Goal: Task Accomplishment & Management: Manage account settings

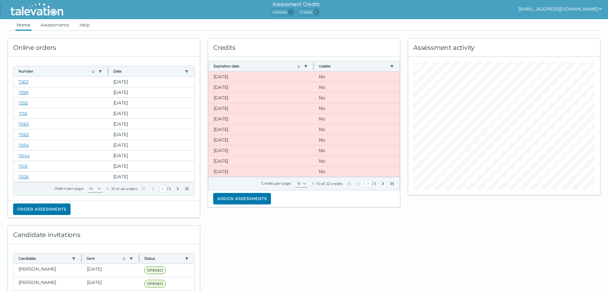
click at [590, 11] on button "[EMAIL_ADDRESS][DOMAIN_NAME]" at bounding box center [561, 9] width 85 height 8
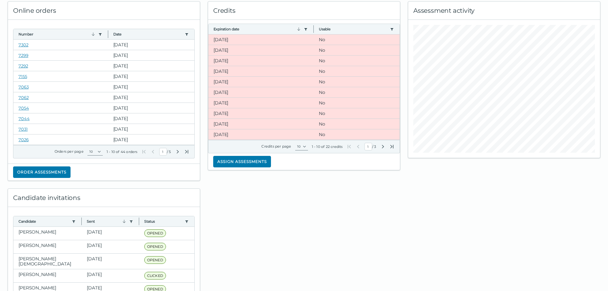
scroll to position [141, 0]
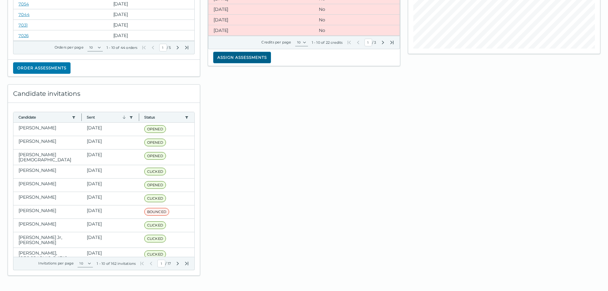
click at [258, 55] on button "Assign assessments" at bounding box center [242, 57] width 58 height 11
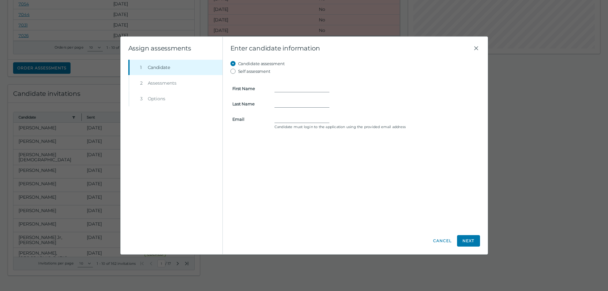
scroll to position [0, 0]
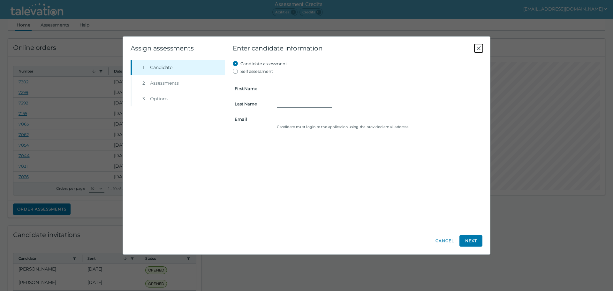
click at [480, 46] on icon "Close" at bounding box center [479, 48] width 8 height 8
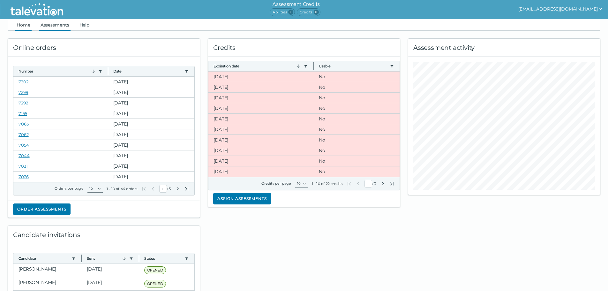
click at [58, 24] on link "Assessments" at bounding box center [54, 24] width 31 height 11
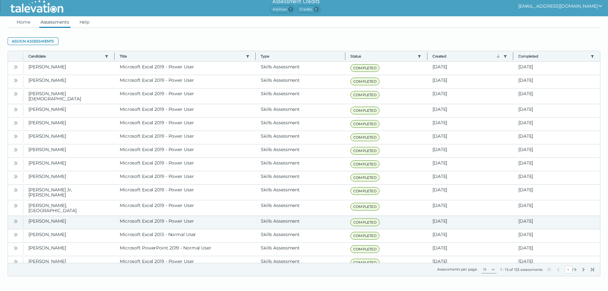
scroll to position [4, 0]
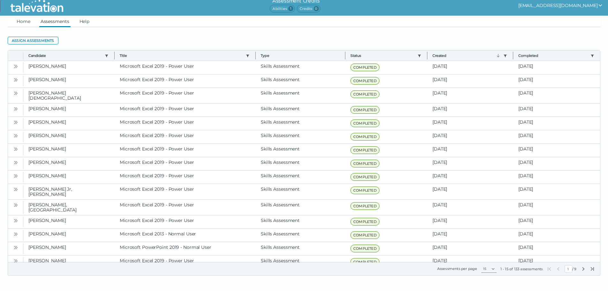
click at [576, 7] on button "[EMAIL_ADDRESS][DOMAIN_NAME]" at bounding box center [561, 6] width 85 height 8
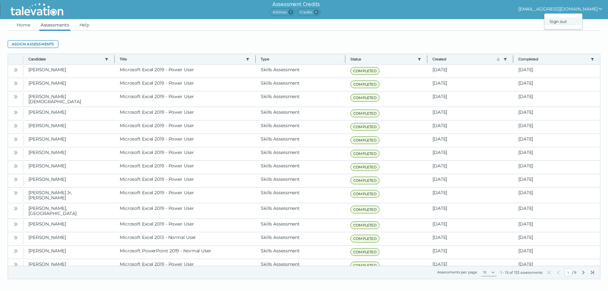
click at [577, 25] on div "Sign out" at bounding box center [564, 22] width 38 height 8
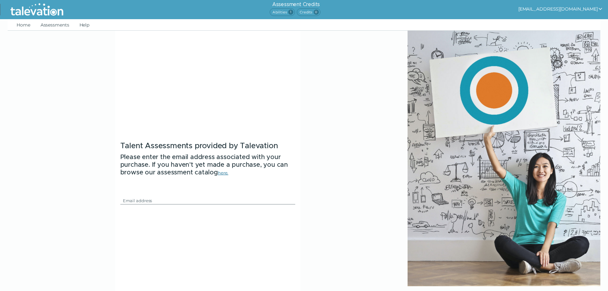
click at [225, 173] on link "here." at bounding box center [223, 172] width 11 height 5
